Goal: Task Accomplishment & Management: Use online tool/utility

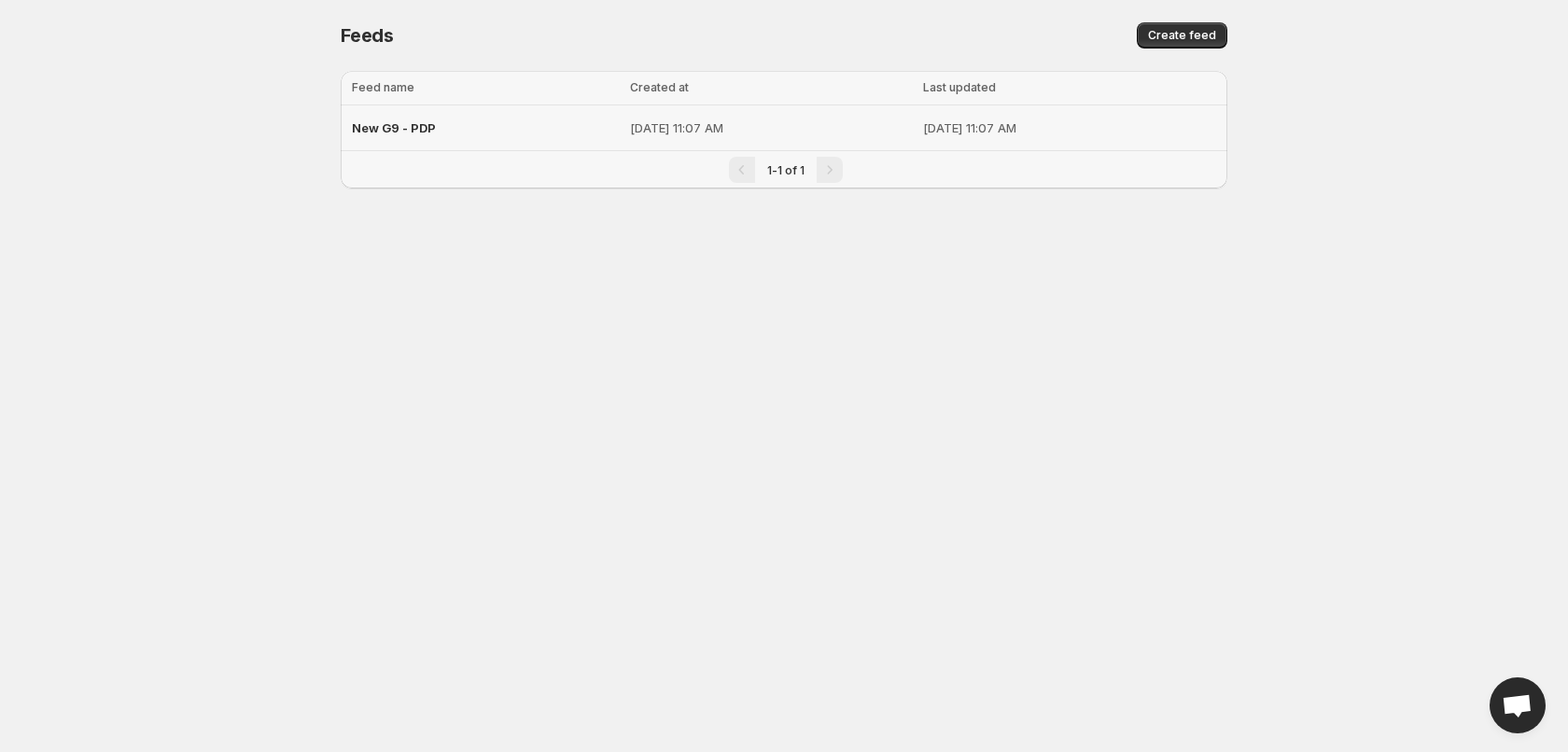
click at [414, 126] on span "New G9 - PDP" at bounding box center [394, 127] width 84 height 15
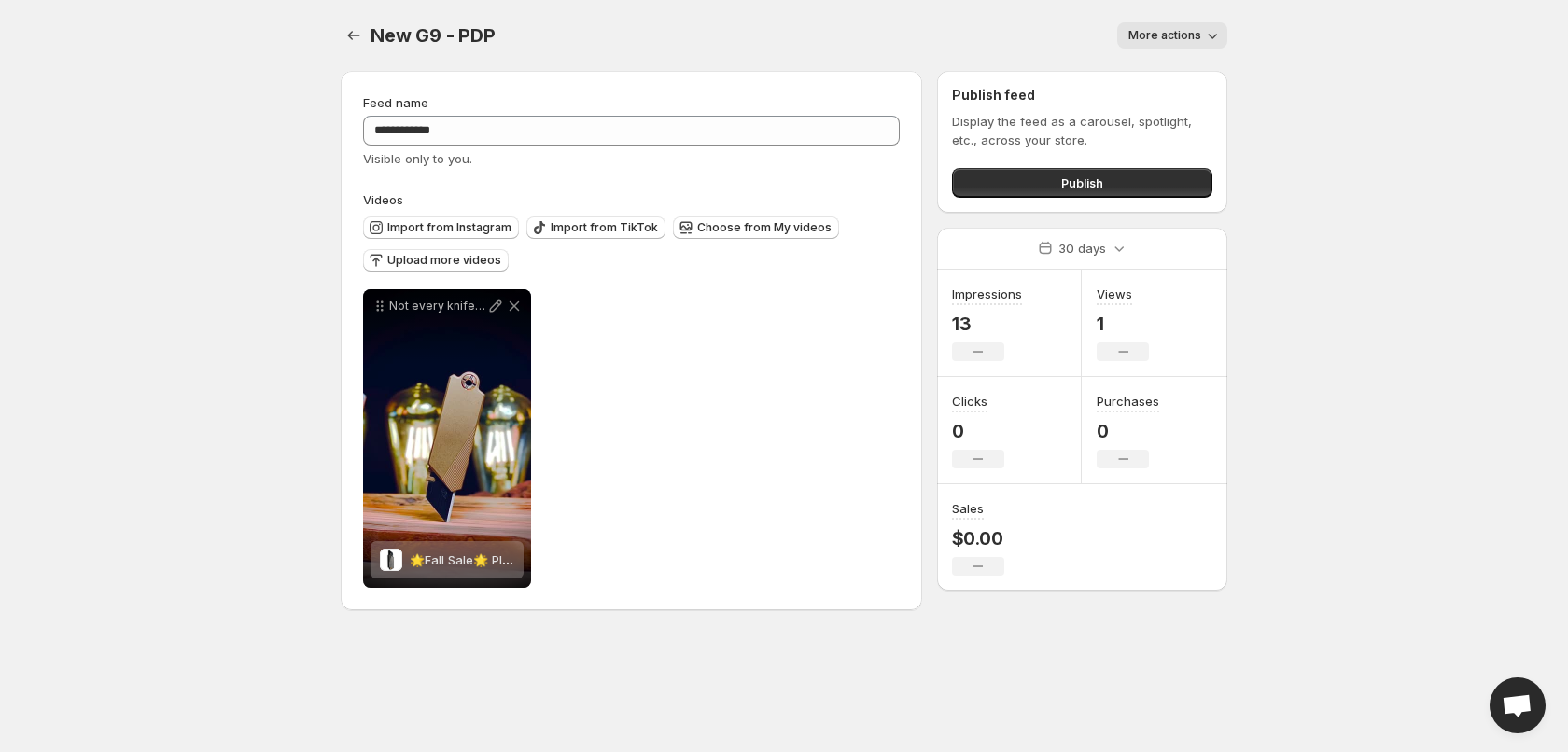
click at [1185, 21] on div "New G9 - PDP. This page is ready New G9 - PDP More actions More actions More ac…" at bounding box center [784, 35] width 887 height 71
click at [1183, 28] on button "More actions" at bounding box center [1172, 35] width 110 height 26
click at [1183, 29] on span "More actions" at bounding box center [1165, 35] width 73 height 15
click at [1037, 188] on button "Publish" at bounding box center [1082, 183] width 261 height 30
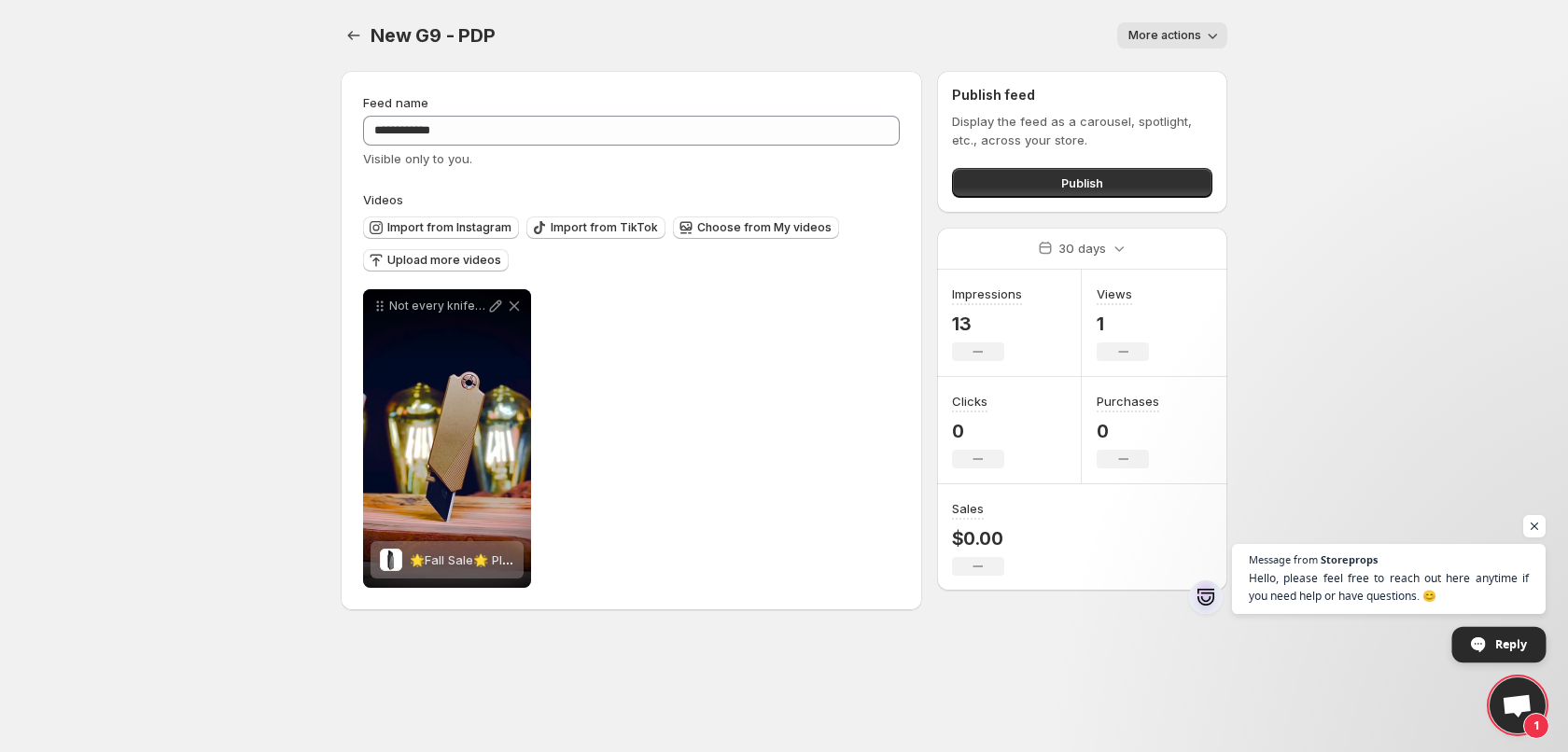
click at [1466, 639] on span "Reply" at bounding box center [1500, 645] width 94 height 35
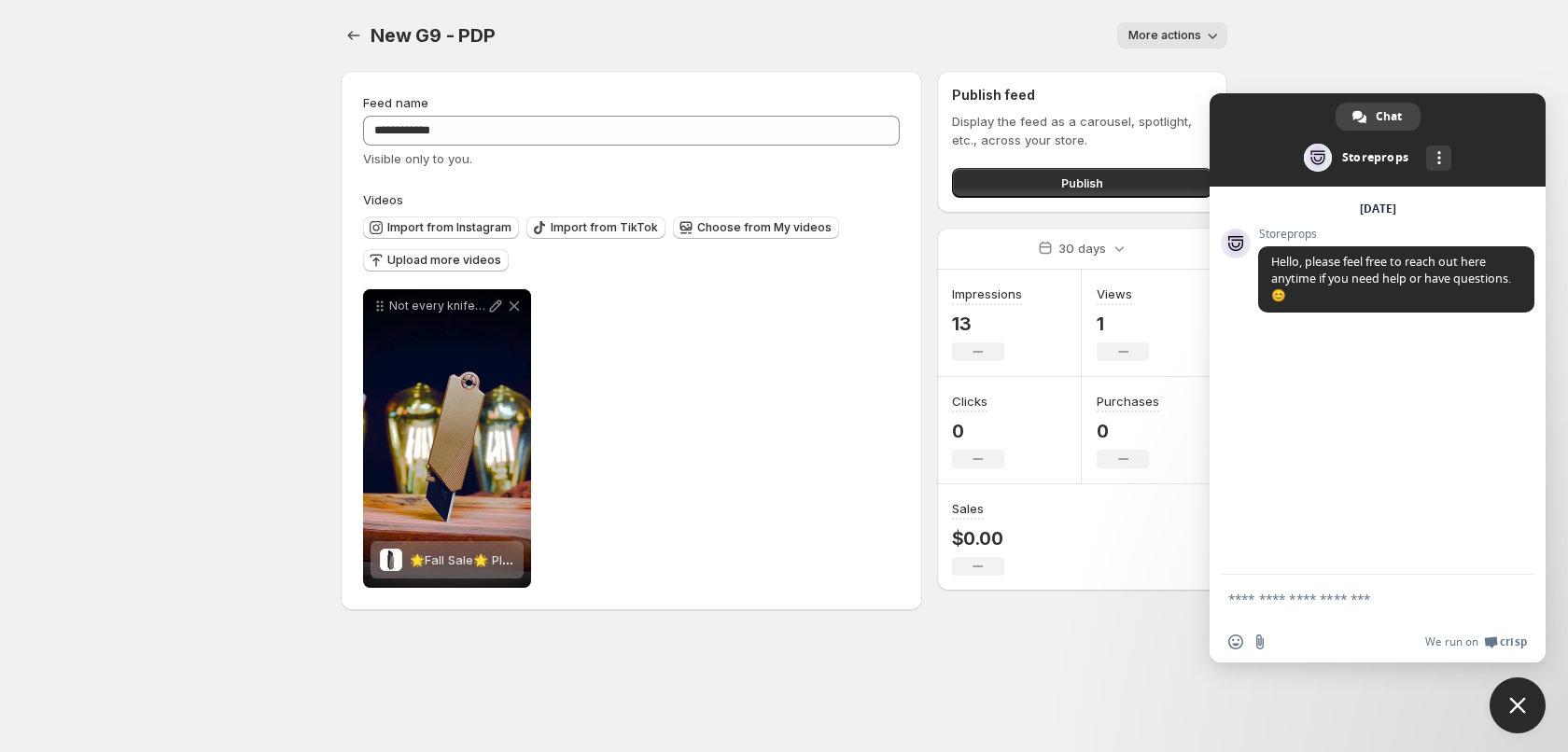
click at [967, 664] on body "**********" at bounding box center [784, 376] width 1568 height 752
click at [1509, 695] on span "Close chat" at bounding box center [1517, 705] width 56 height 56
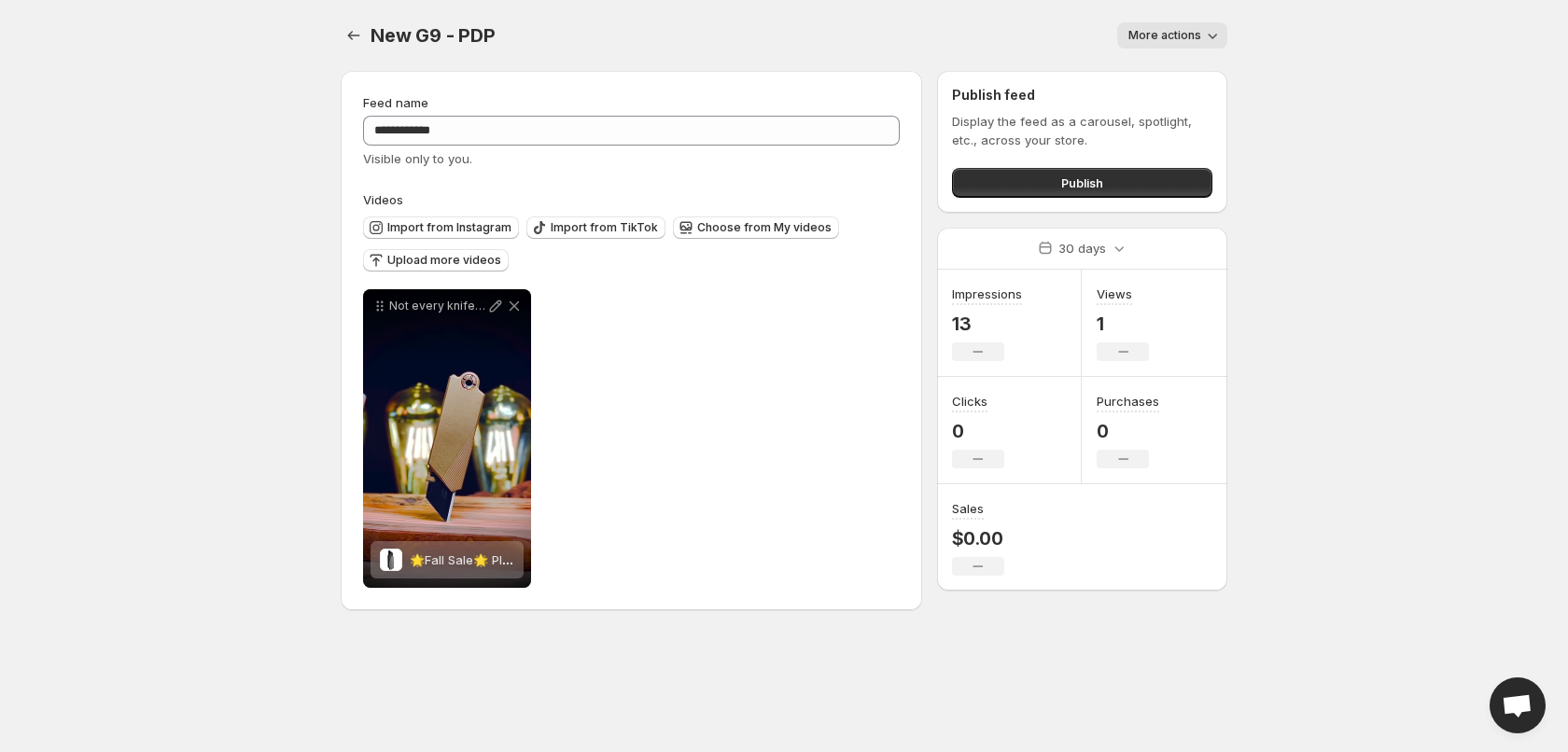
click at [368, 32] on div at bounding box center [356, 35] width 30 height 26
click at [354, 33] on icon "Settings" at bounding box center [354, 35] width 19 height 19
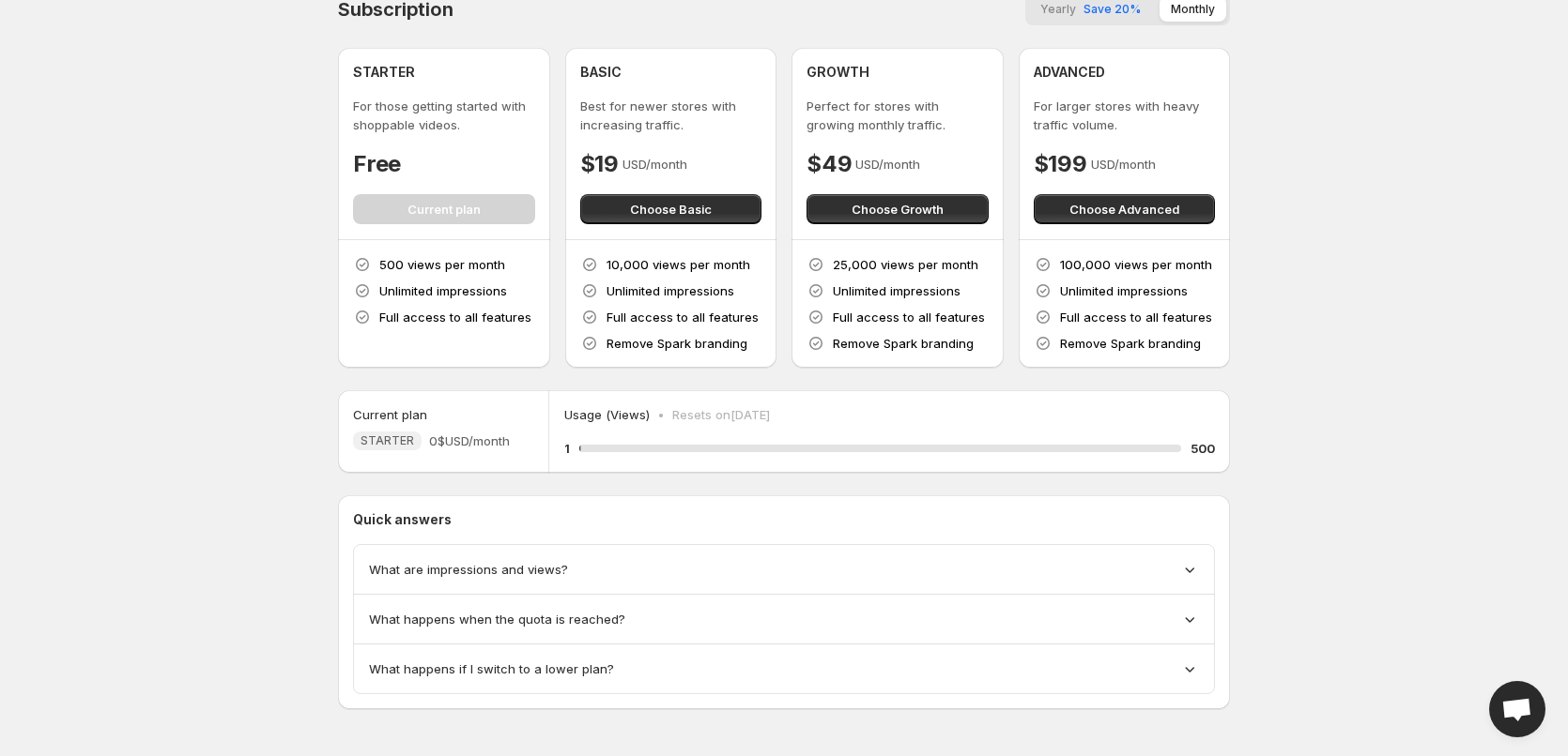
scroll to position [33, 0]
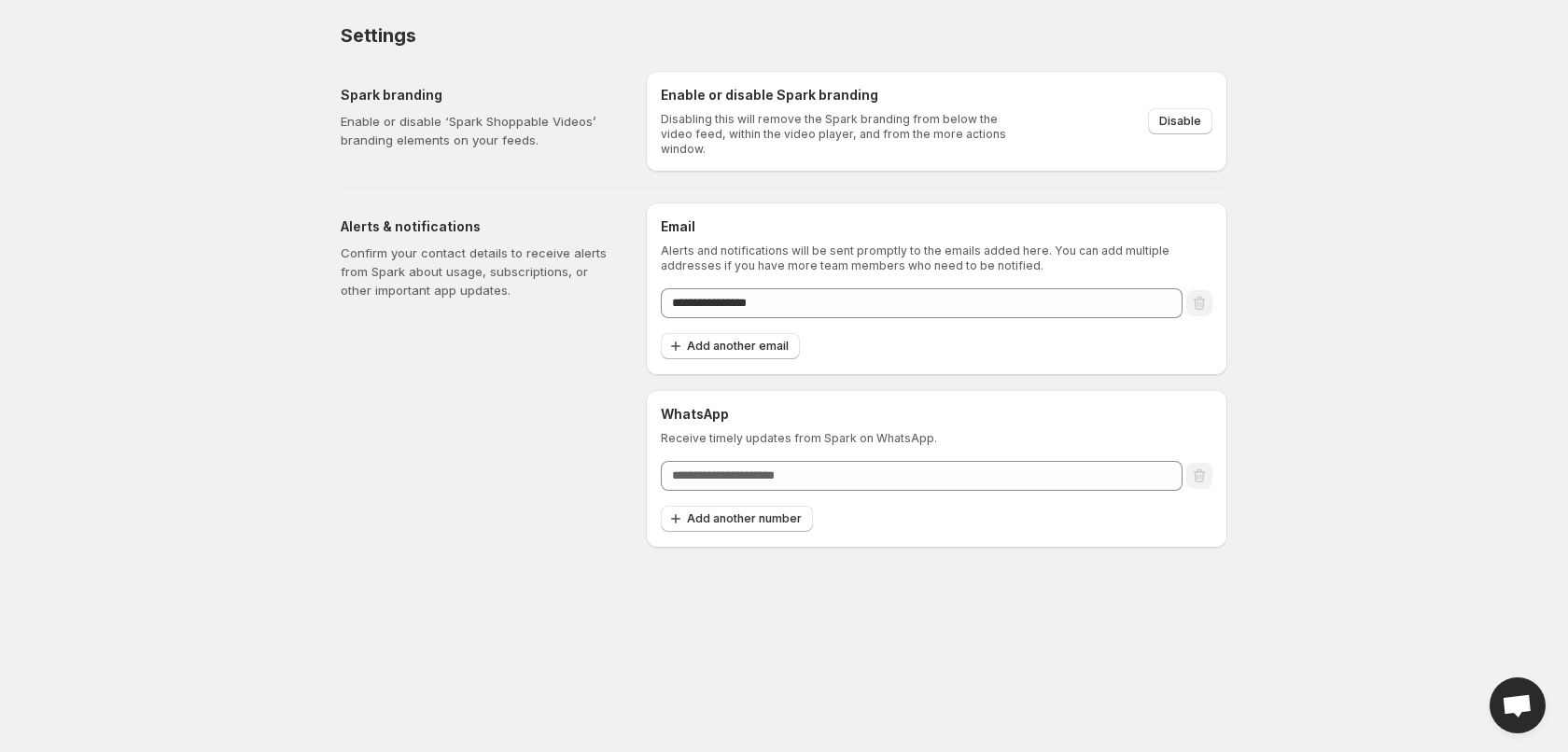
click at [293, 646] on body "**********" at bounding box center [784, 376] width 1568 height 752
